Goal: Transaction & Acquisition: Purchase product/service

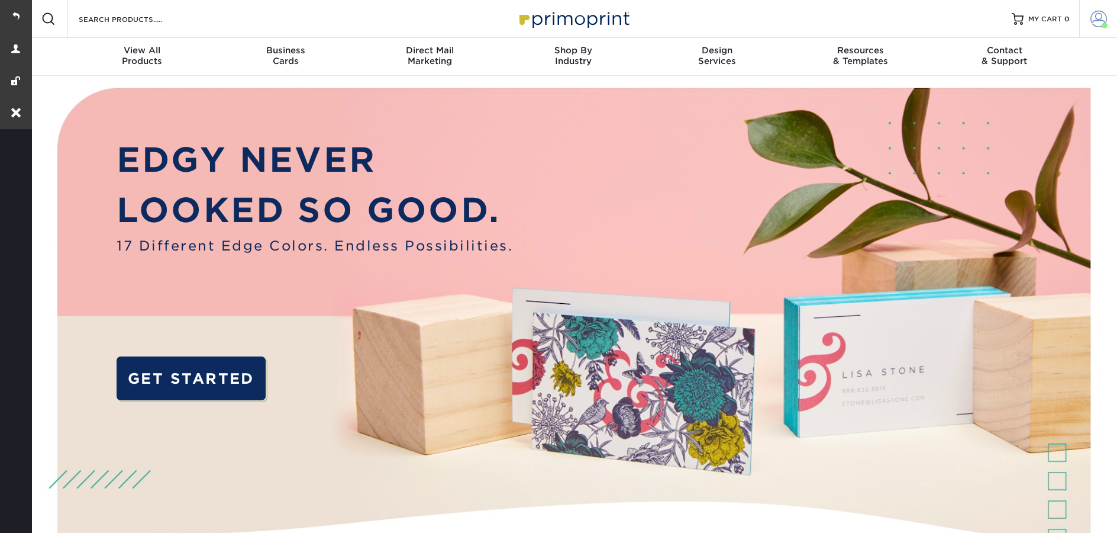
click at [1099, 21] on span at bounding box center [1099, 19] width 17 height 17
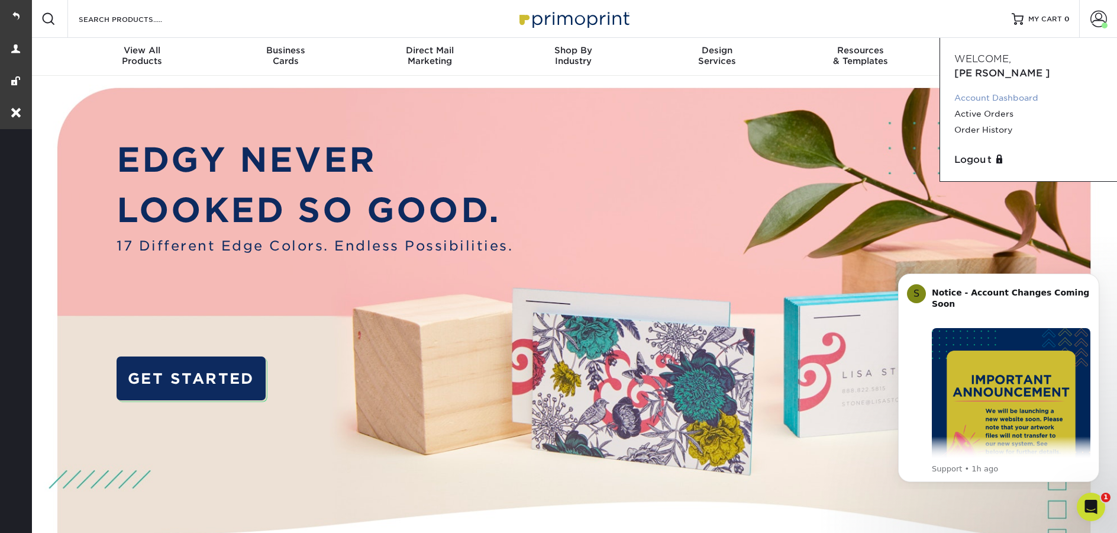
click at [1001, 90] on link "Account Dashboard" at bounding box center [1029, 98] width 149 height 16
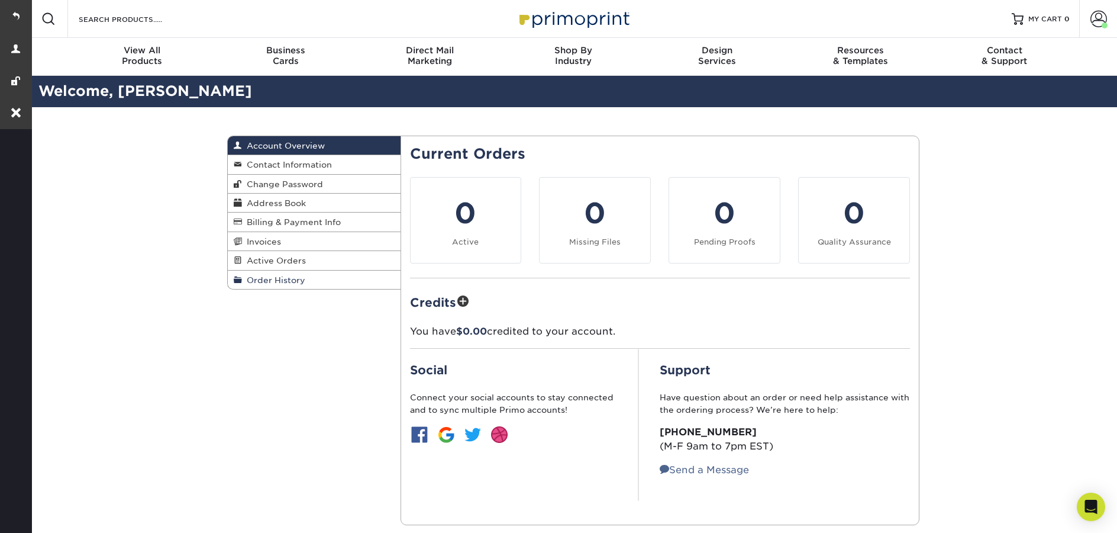
click at [288, 282] on span "Order History" at bounding box center [273, 279] width 63 height 9
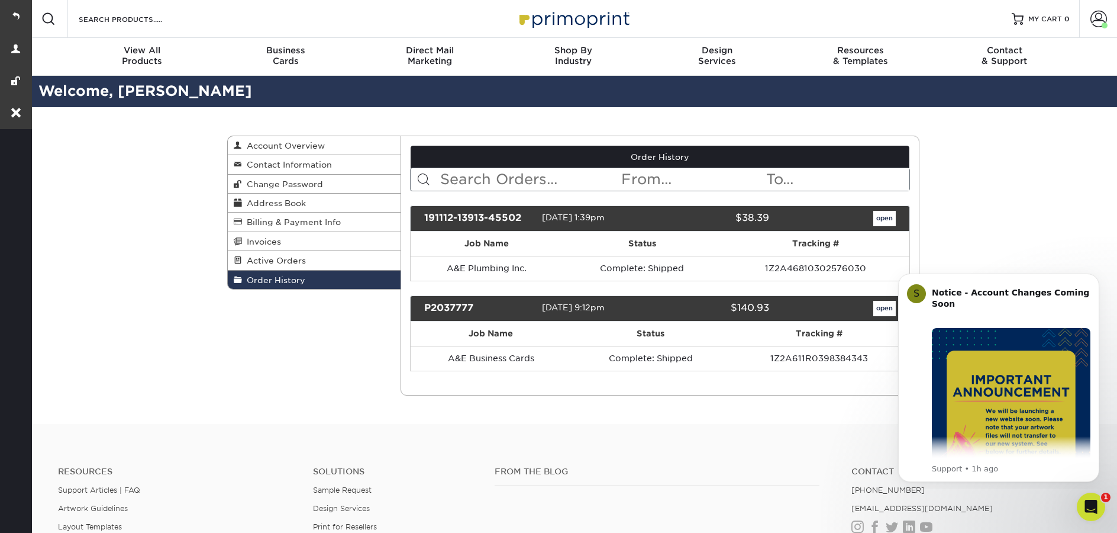
click at [884, 229] on div "191112-13913-45502 [DATE] 1:39pm $38.39 open" at bounding box center [660, 218] width 501 height 26
click at [882, 218] on link "open" at bounding box center [884, 218] width 22 height 15
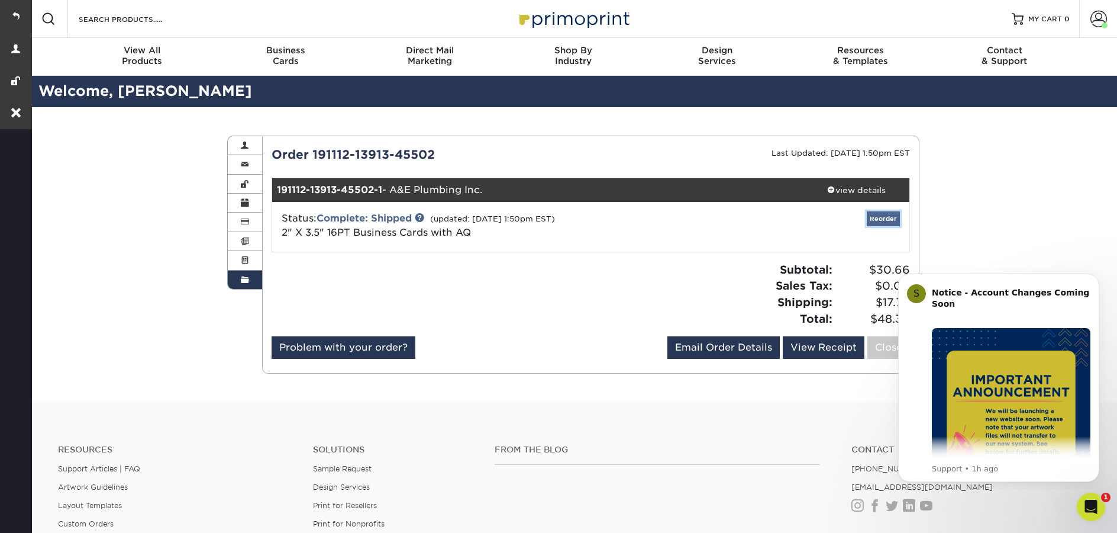
click at [884, 222] on link "Reorder" at bounding box center [883, 218] width 33 height 15
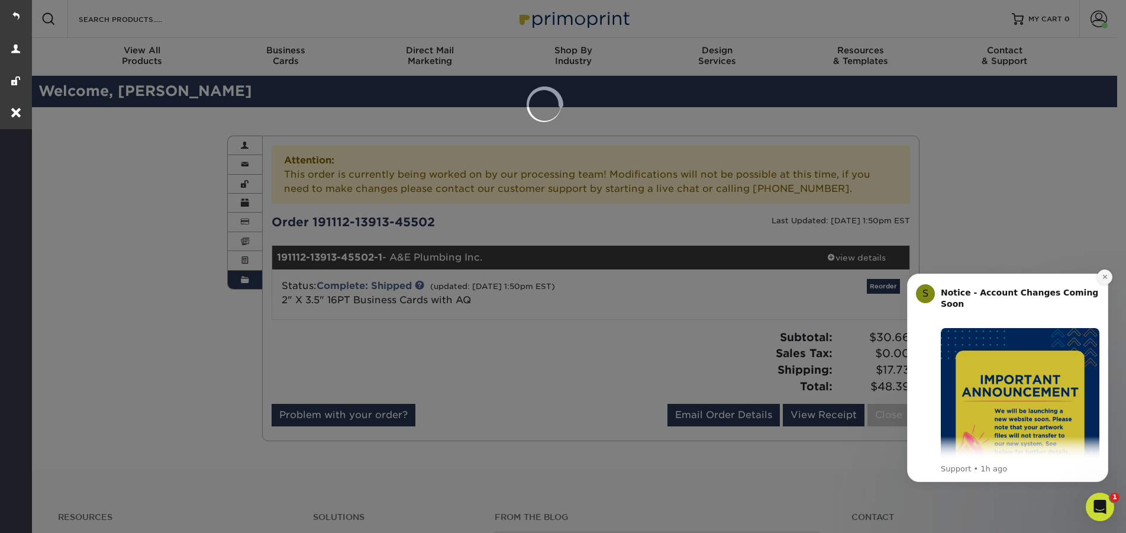
click at [1106, 278] on icon "Dismiss notification" at bounding box center [1105, 277] width 4 height 4
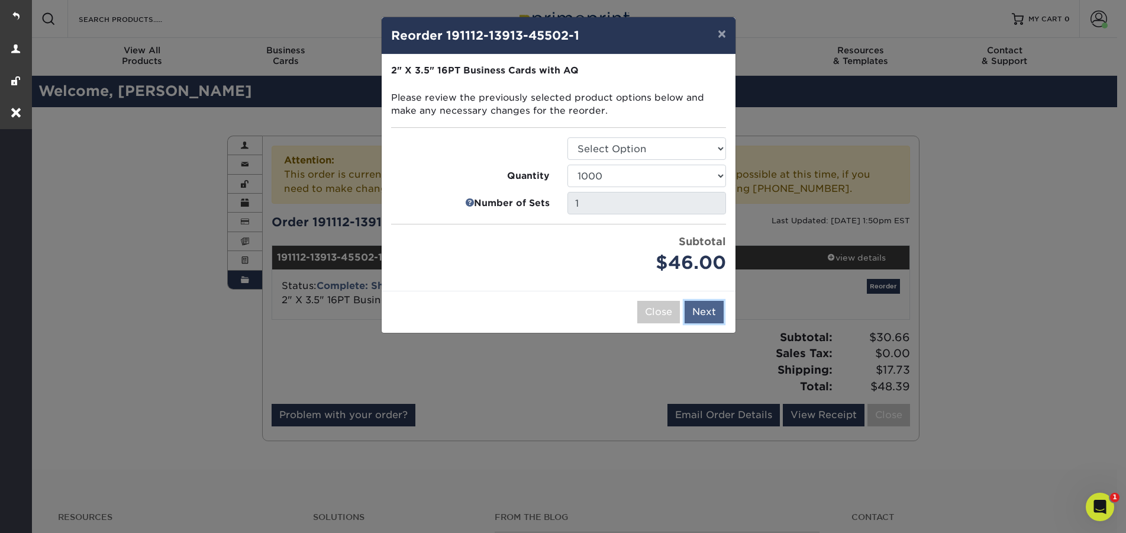
click at [711, 320] on button "Next" at bounding box center [704, 312] width 39 height 22
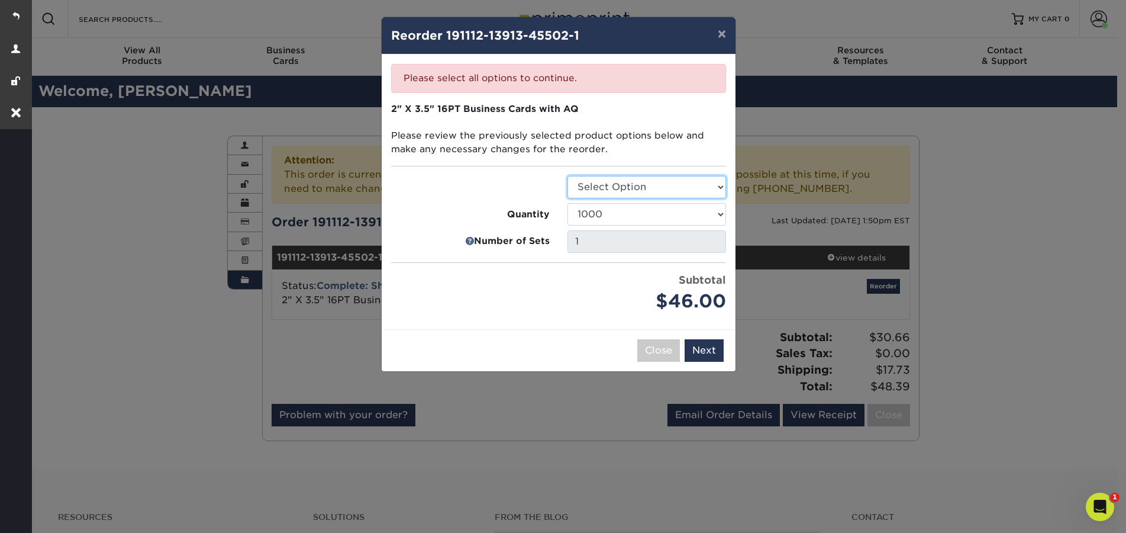
click at [711, 183] on select "Select Option Business Cards" at bounding box center [647, 187] width 159 height 22
select select "3b5148f1-0588-4f88-a218-97bcfdce65c1"
click at [568, 176] on select "Select Option Business Cards" at bounding box center [647, 187] width 159 height 22
click at [713, 356] on button "Next" at bounding box center [704, 350] width 39 height 22
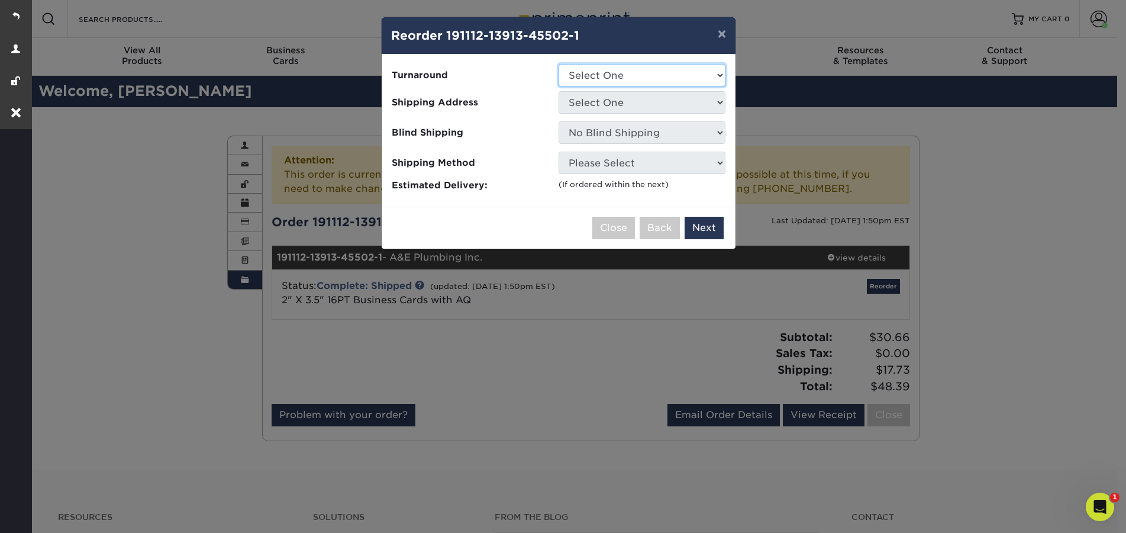
click at [639, 78] on select "Select One 2-4 Business Days 2 Day Next Business Day" at bounding box center [642, 75] width 167 height 22
select select "ff7956b4-5283-409c-9861-ced6eda3af1e"
click at [559, 64] on select "Select One 2-4 Business Days 2 Day Next Business Day" at bounding box center [642, 75] width 167 height 22
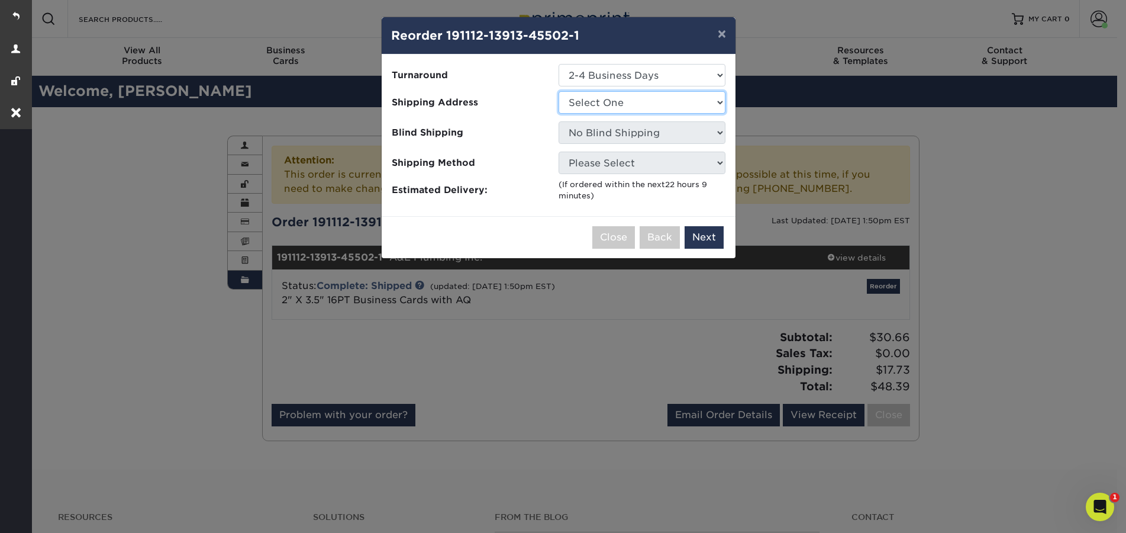
click at [642, 102] on select "Select One A&E Plumbing, Inc." at bounding box center [642, 102] width 167 height 22
select select "41778"
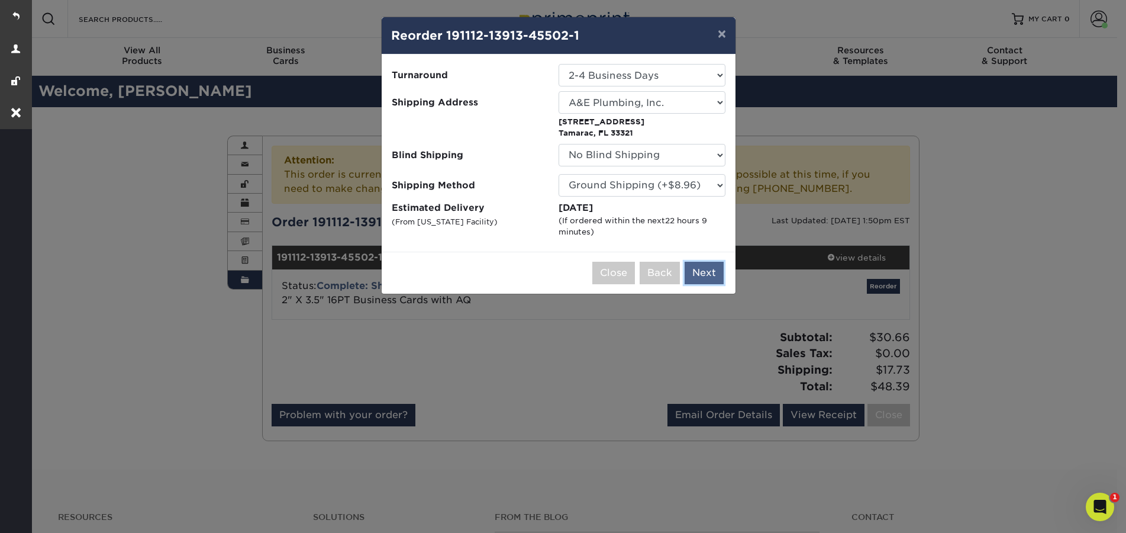
click at [720, 277] on button "Next" at bounding box center [704, 273] width 39 height 22
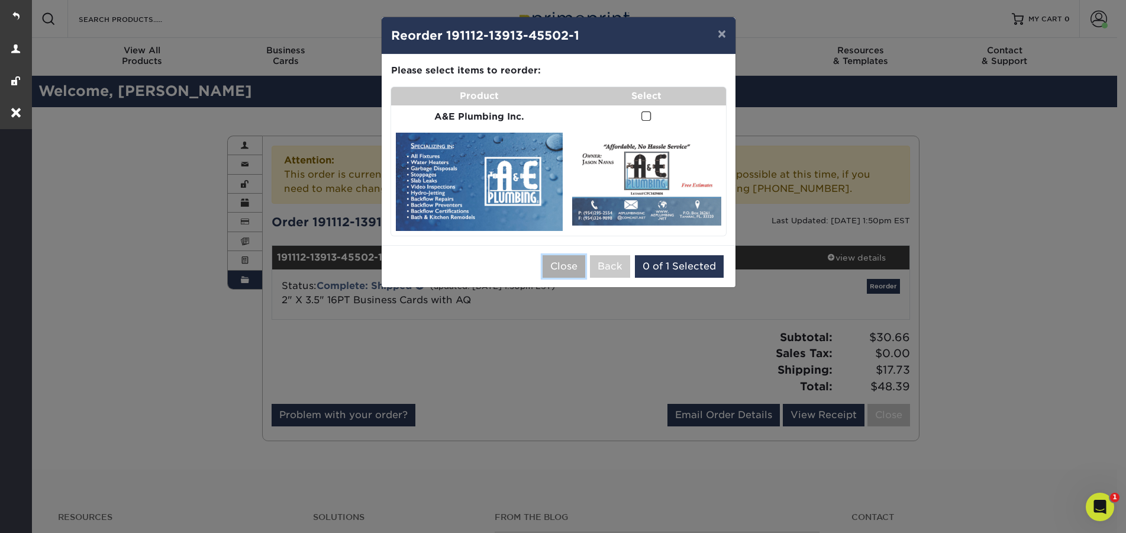
click at [574, 268] on button "Close" at bounding box center [564, 266] width 43 height 22
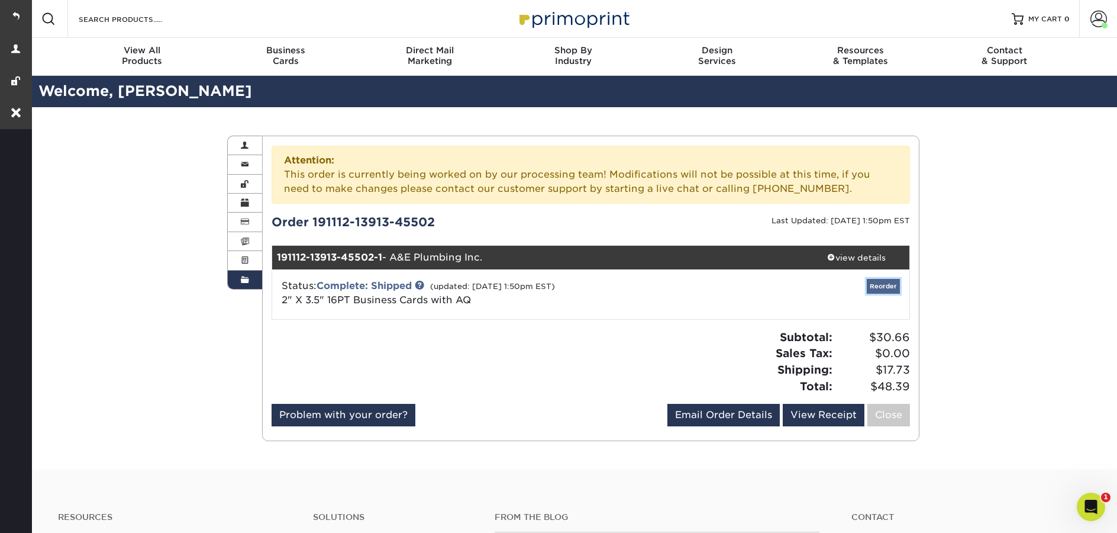
click at [895, 291] on link "Reorder" at bounding box center [883, 286] width 33 height 15
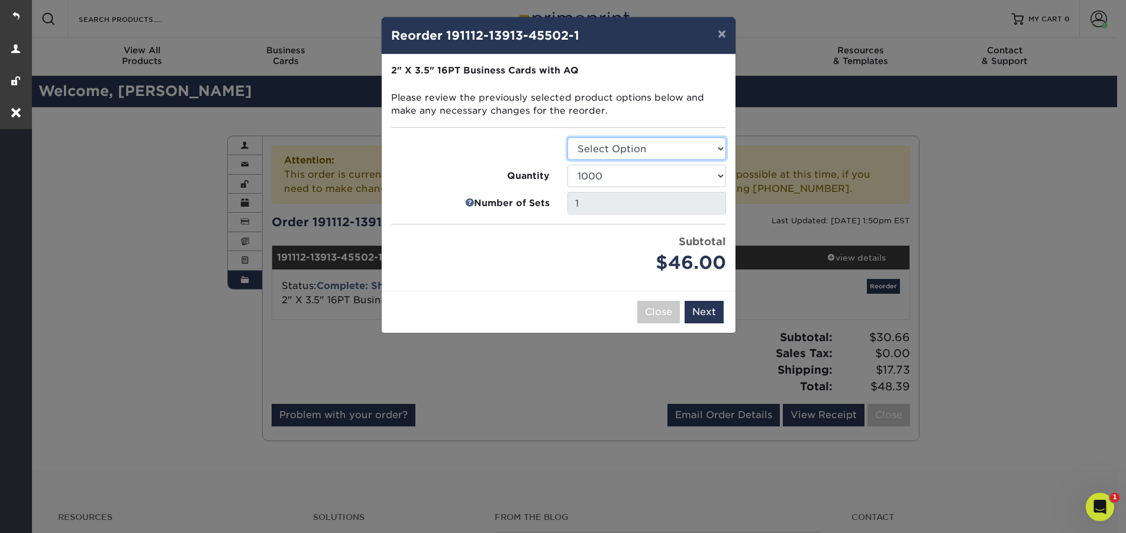
click at [631, 151] on select "Select Option Business Cards" at bounding box center [647, 148] width 159 height 22
select select "3b5148f1-0588-4f88-a218-97bcfdce65c1"
click at [568, 137] on select "Select Option Business Cards" at bounding box center [647, 148] width 159 height 22
click at [717, 315] on button "Next" at bounding box center [704, 312] width 39 height 22
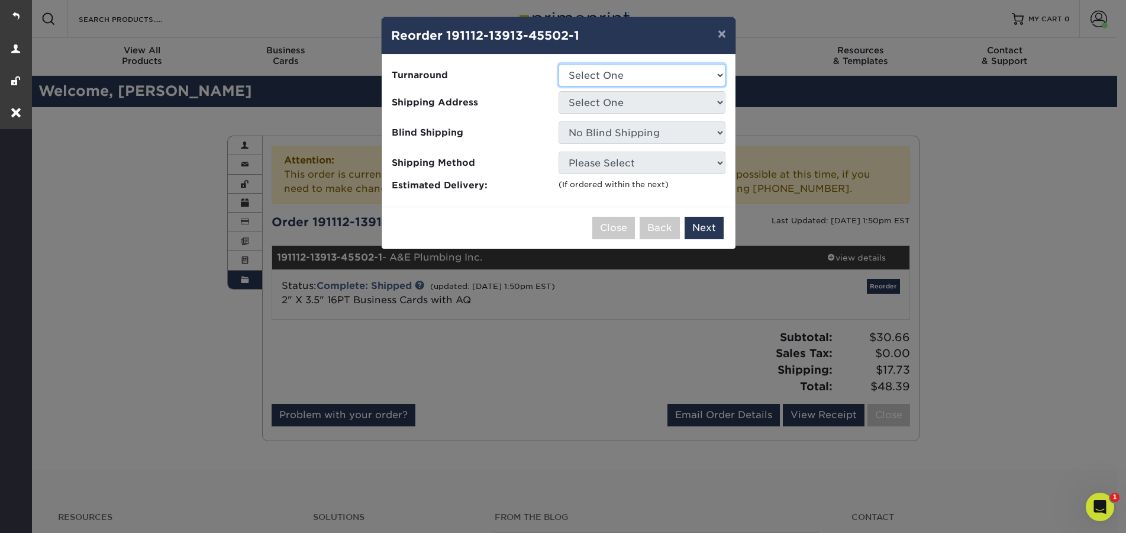
click at [618, 75] on select "Select One 2-4 Business Days 2 Day Next Business Day" at bounding box center [642, 75] width 167 height 22
click at [616, 231] on button "Close" at bounding box center [613, 228] width 43 height 22
